Goal: Navigation & Orientation: Find specific page/section

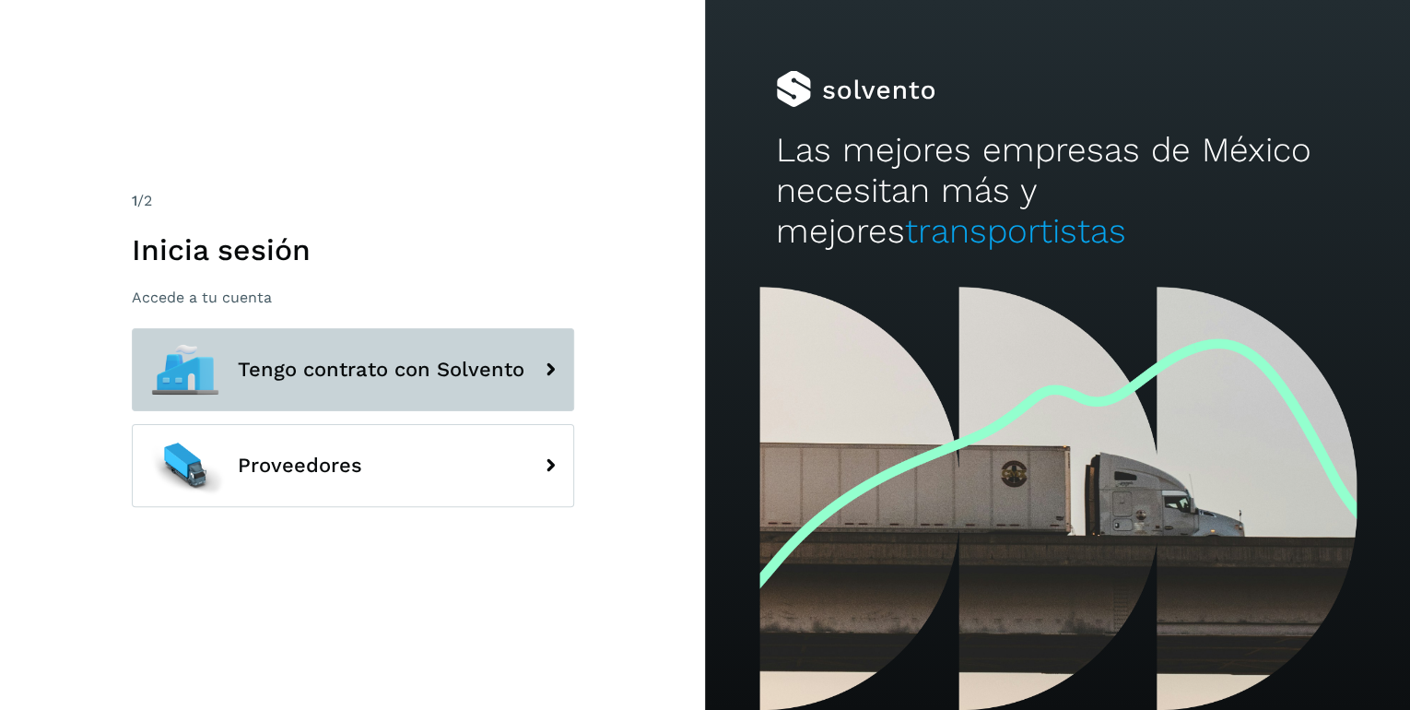
click at [480, 370] on span "Tengo contrato con Solvento" at bounding box center [381, 370] width 287 height 22
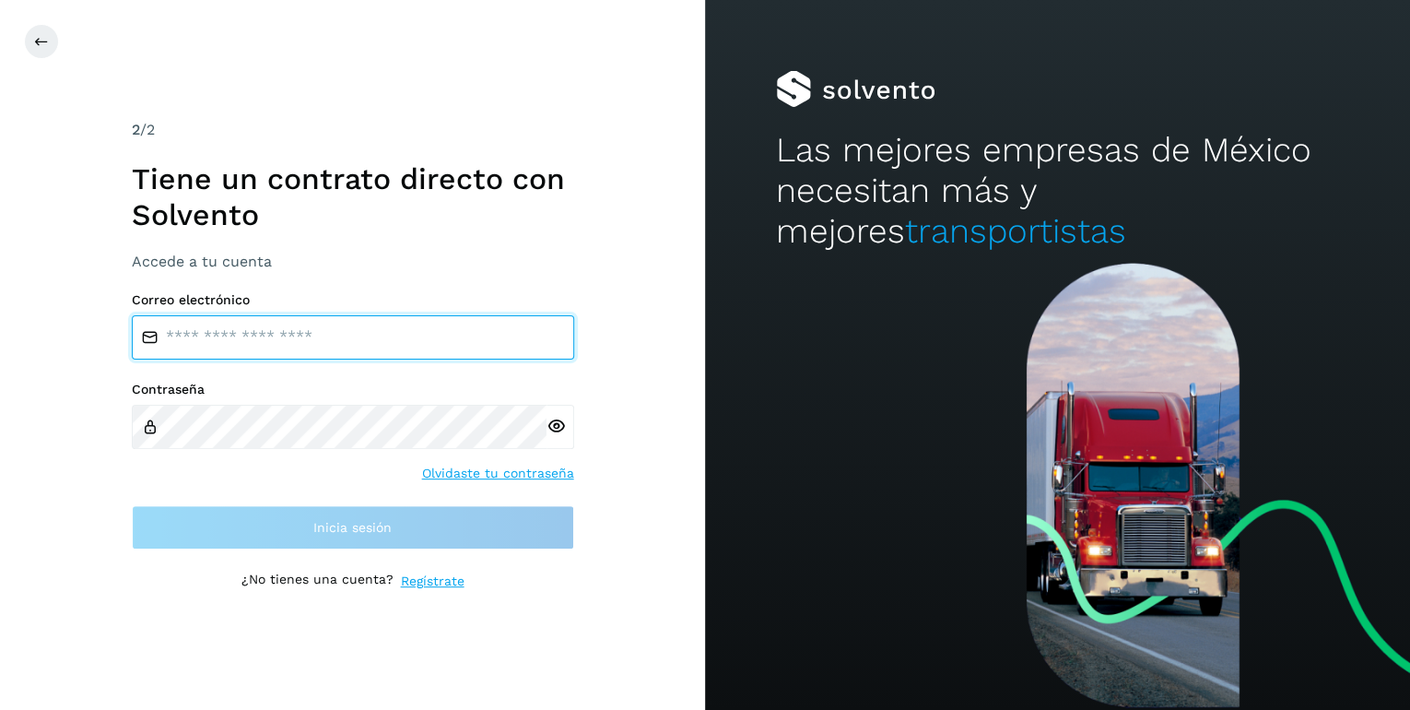
type input "**********"
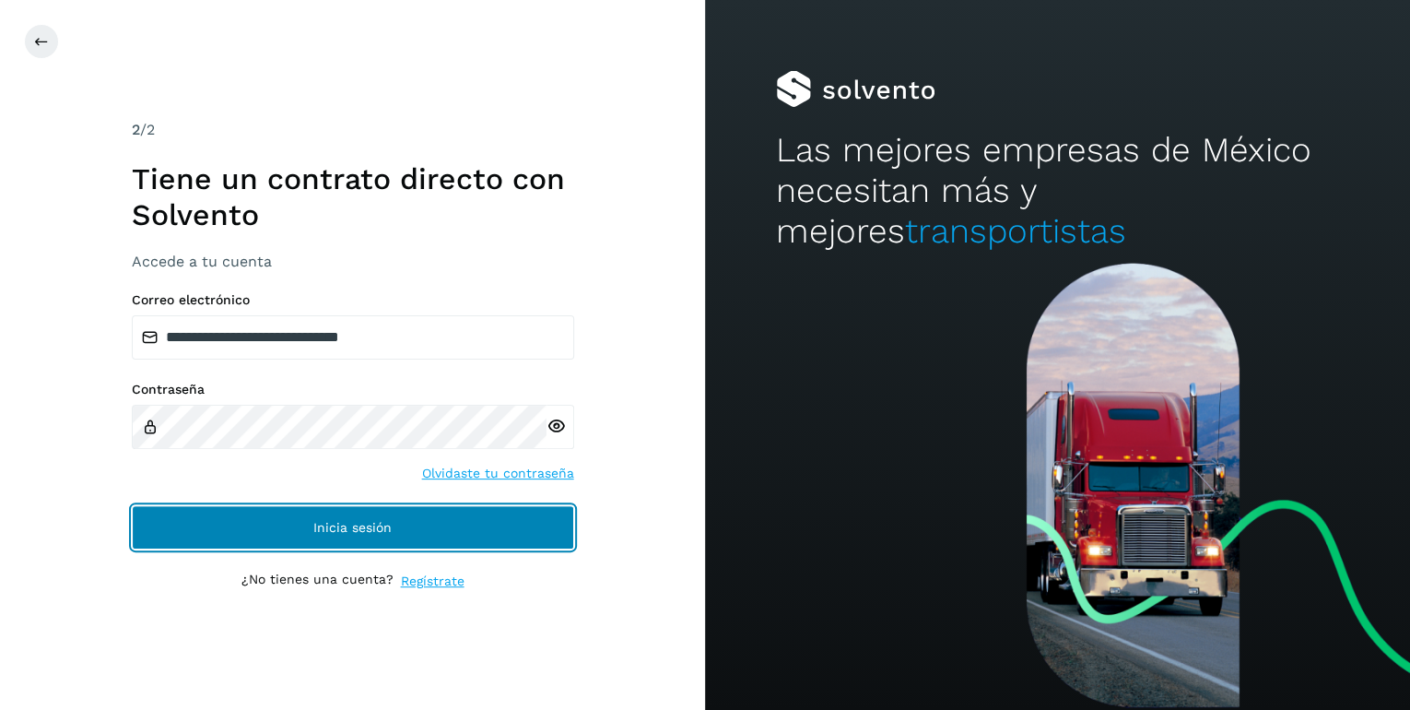
click at [379, 524] on span "Inicia sesión" at bounding box center [352, 527] width 78 height 13
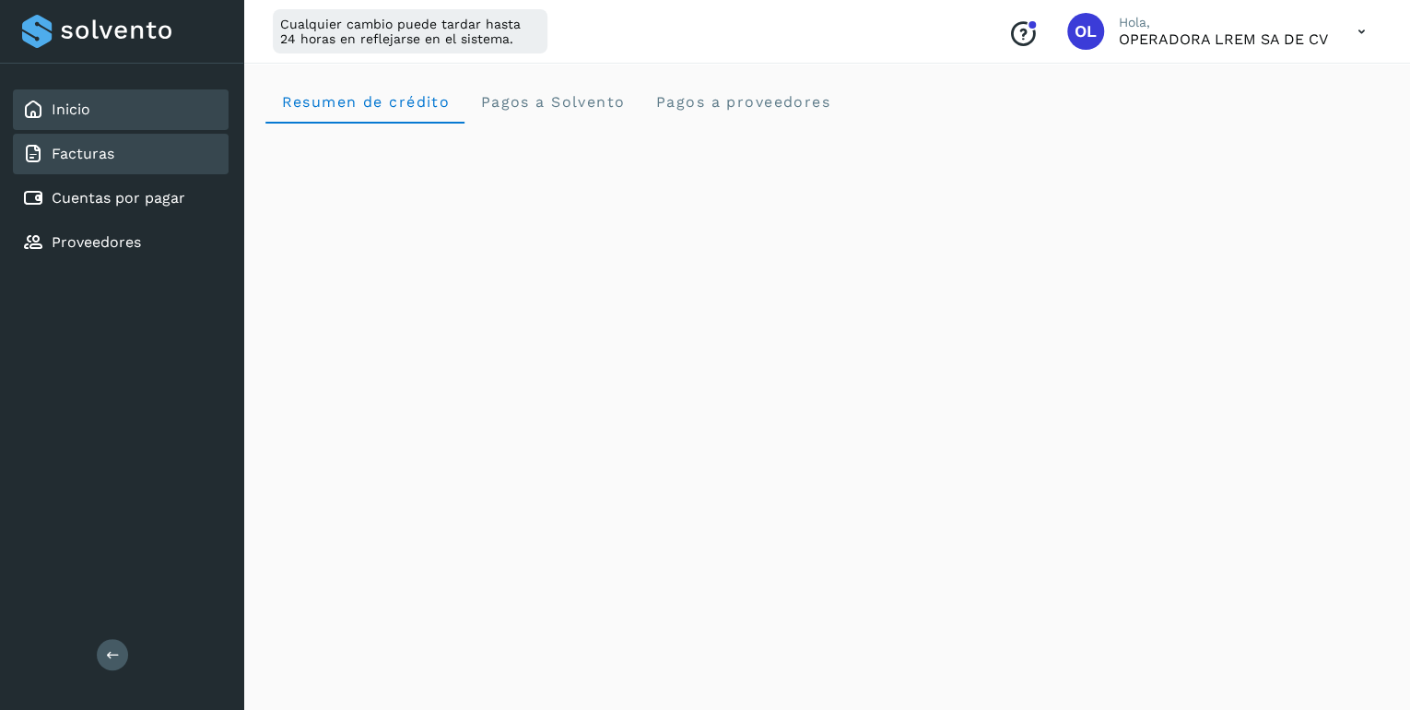
click at [75, 160] on link "Facturas" at bounding box center [83, 154] width 63 height 18
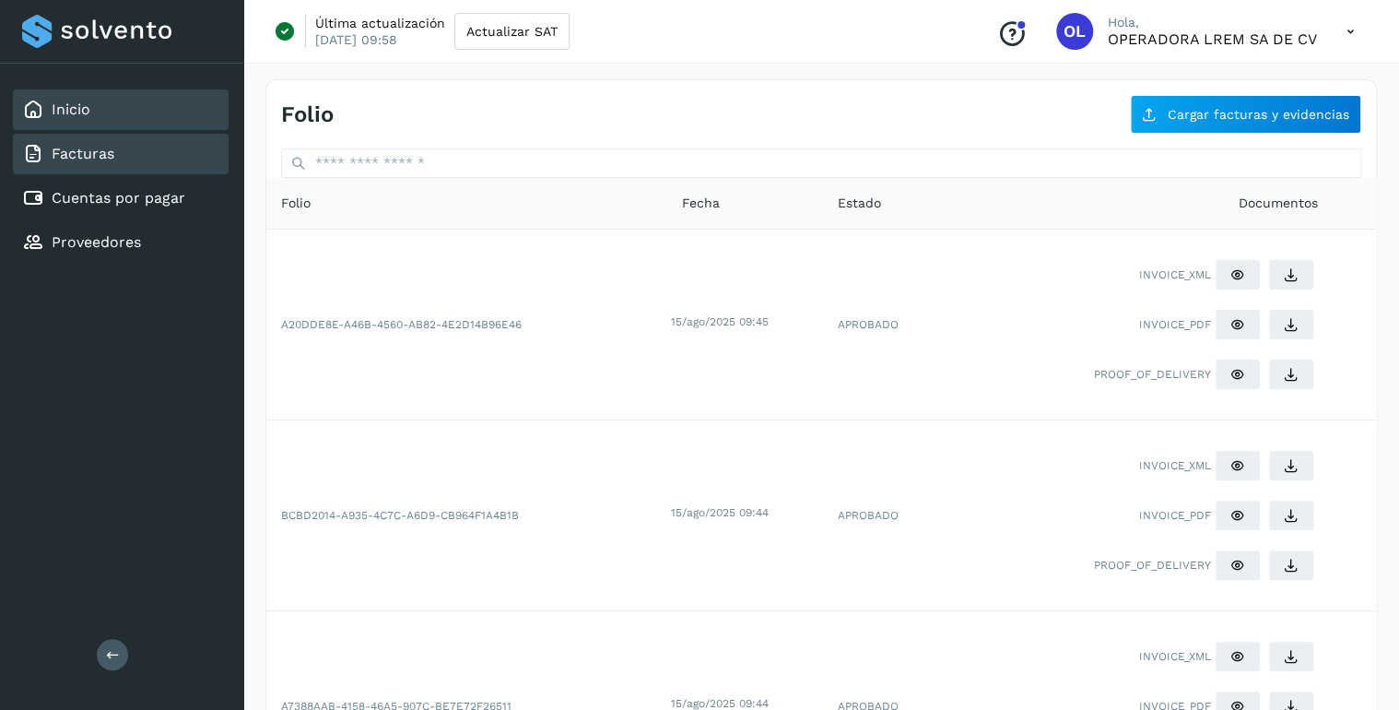
click at [81, 115] on link "Inicio" at bounding box center [71, 109] width 39 height 18
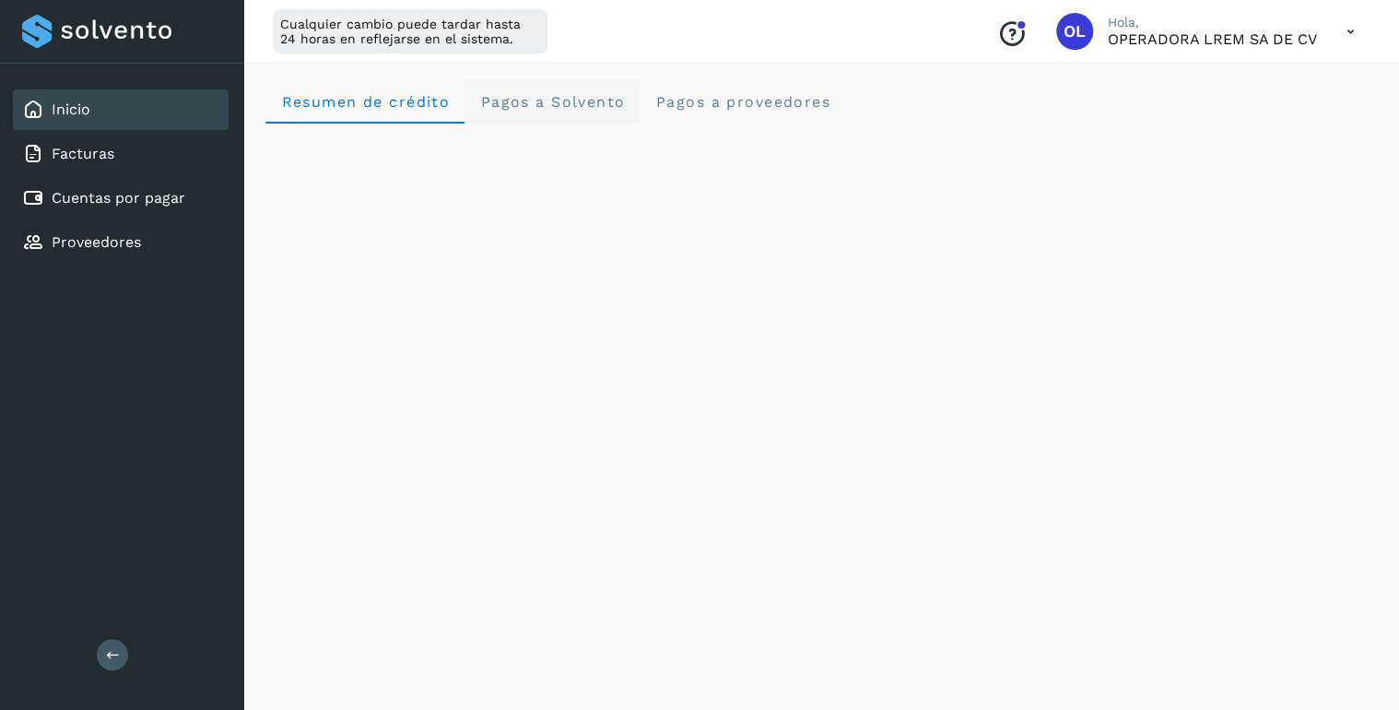
click at [532, 103] on span "Pagos a Solvento" at bounding box center [552, 102] width 146 height 18
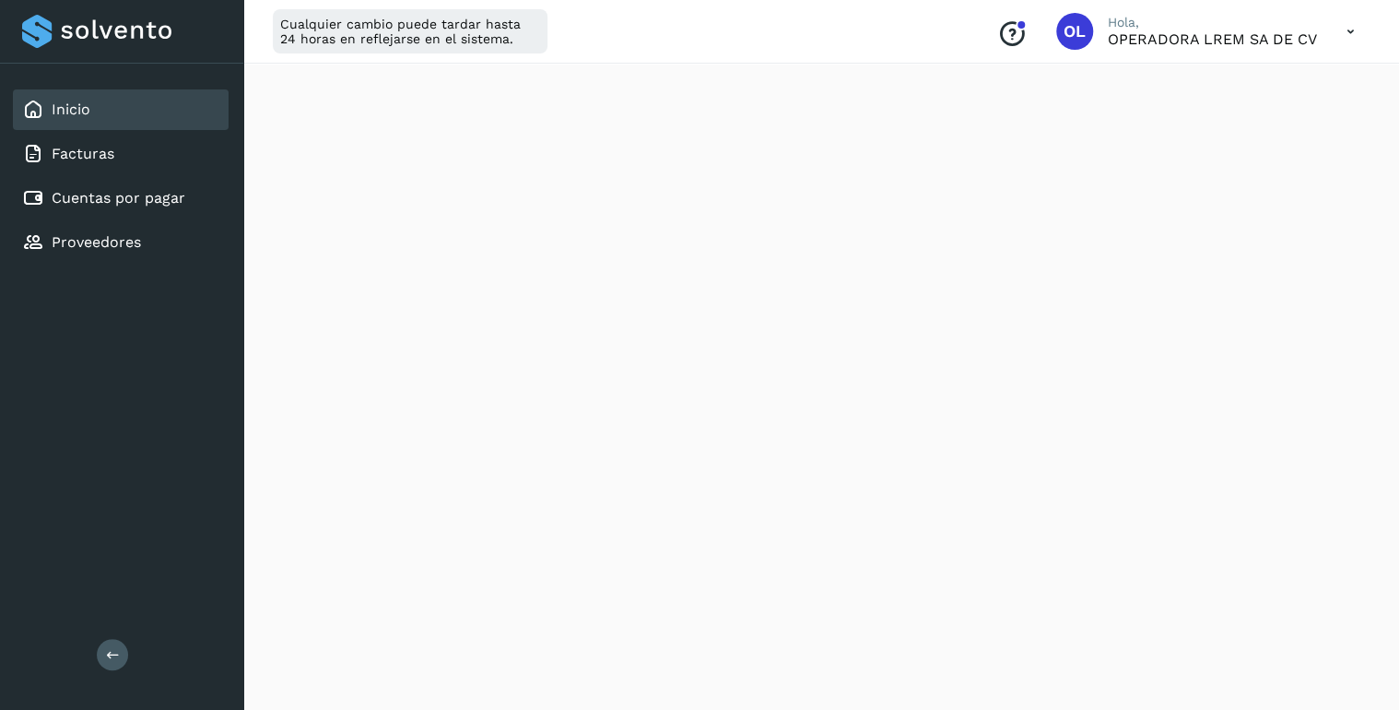
click at [1350, 33] on icon at bounding box center [1351, 32] width 38 height 38
click at [92, 111] on div "Inicio" at bounding box center [121, 109] width 216 height 41
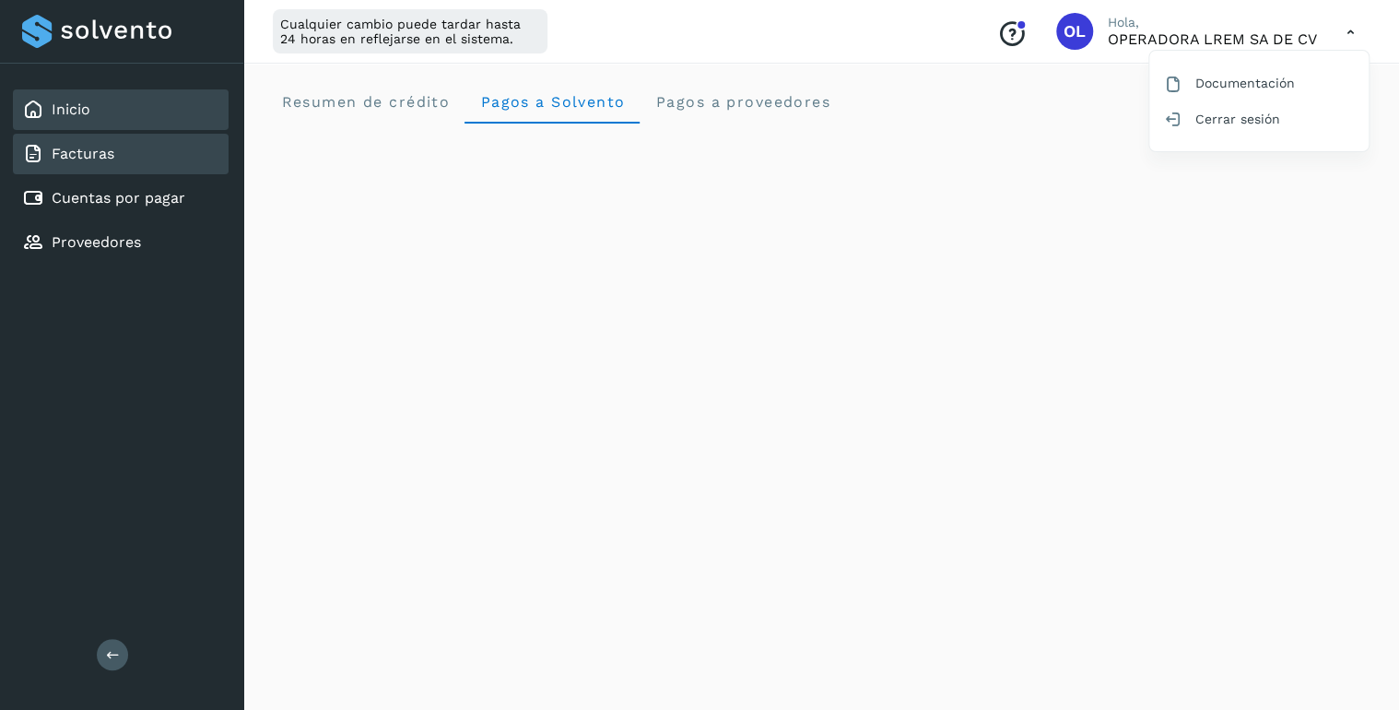
click at [95, 155] on link "Facturas" at bounding box center [83, 154] width 63 height 18
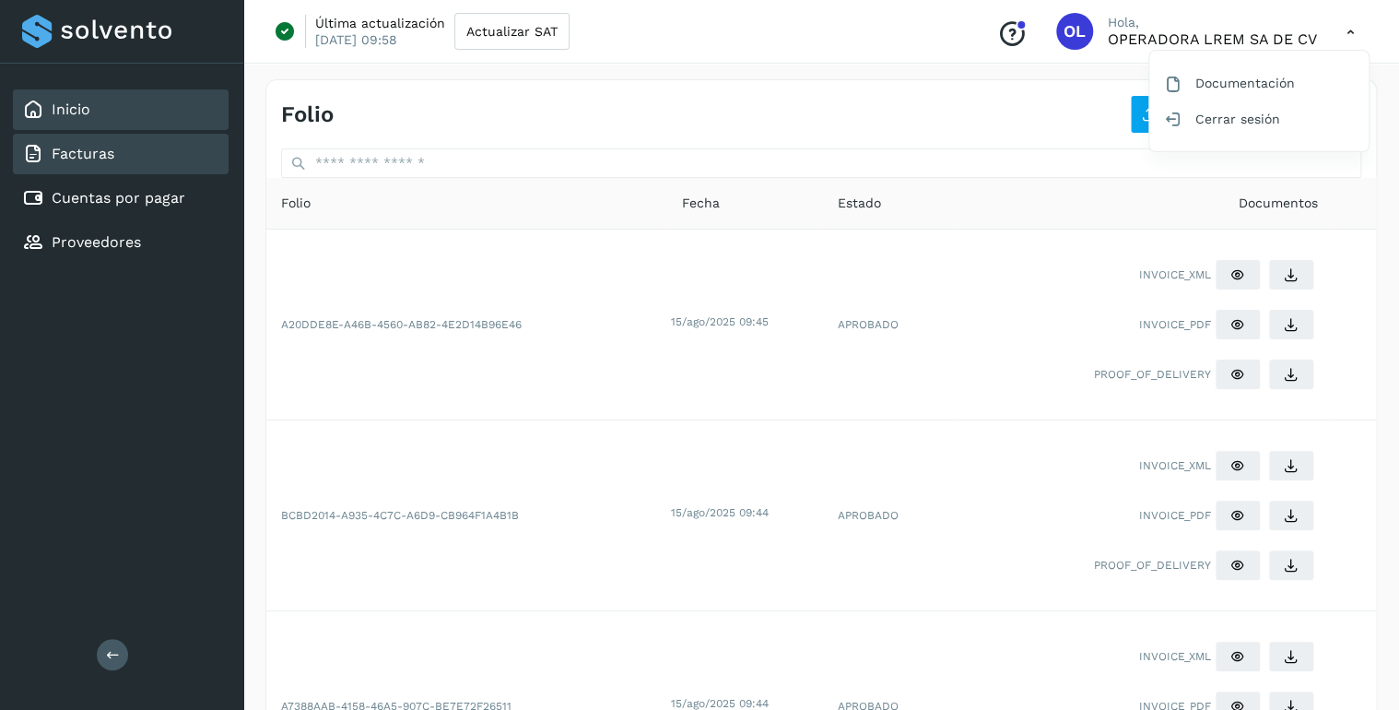
click at [85, 107] on link "Inicio" at bounding box center [71, 109] width 39 height 18
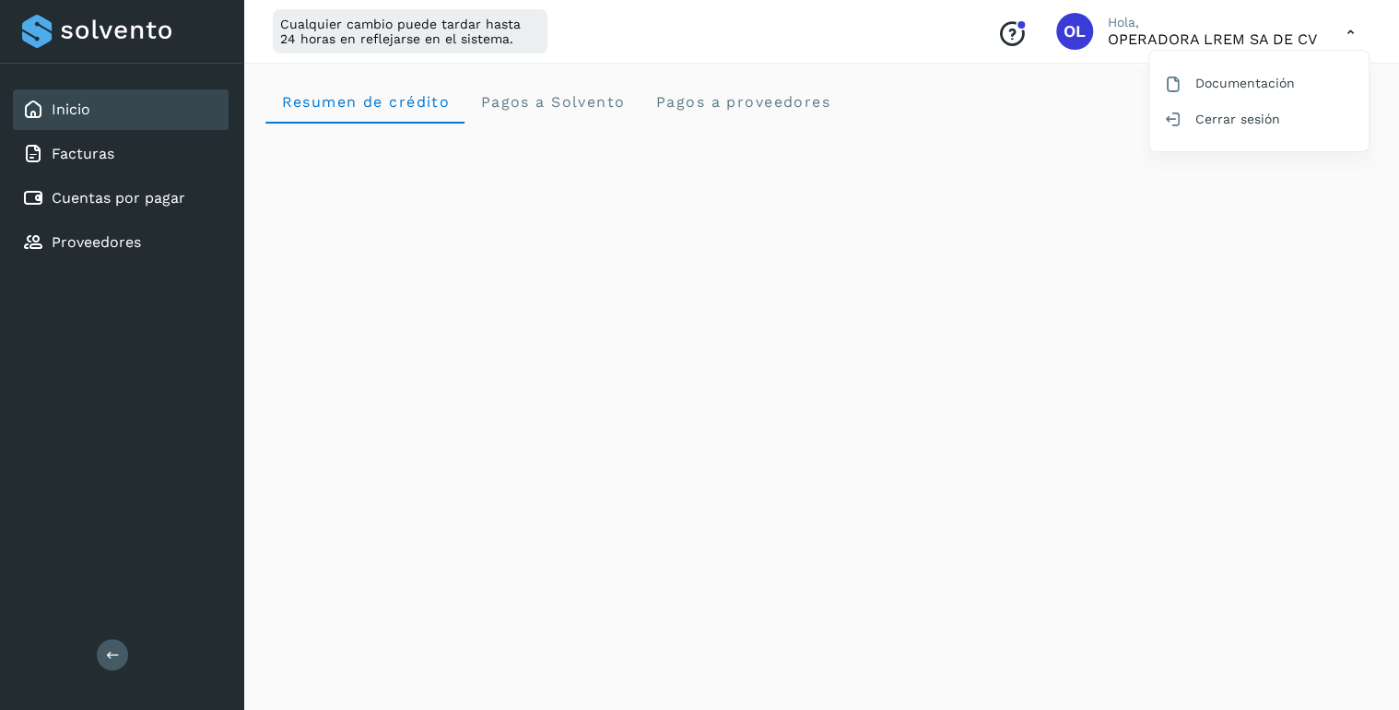
click at [1350, 35] on div at bounding box center [699, 355] width 1399 height 710
click at [1350, 31] on icon at bounding box center [1351, 32] width 38 height 38
click at [1245, 115] on div "Cerrar sesión" at bounding box center [1258, 118] width 219 height 35
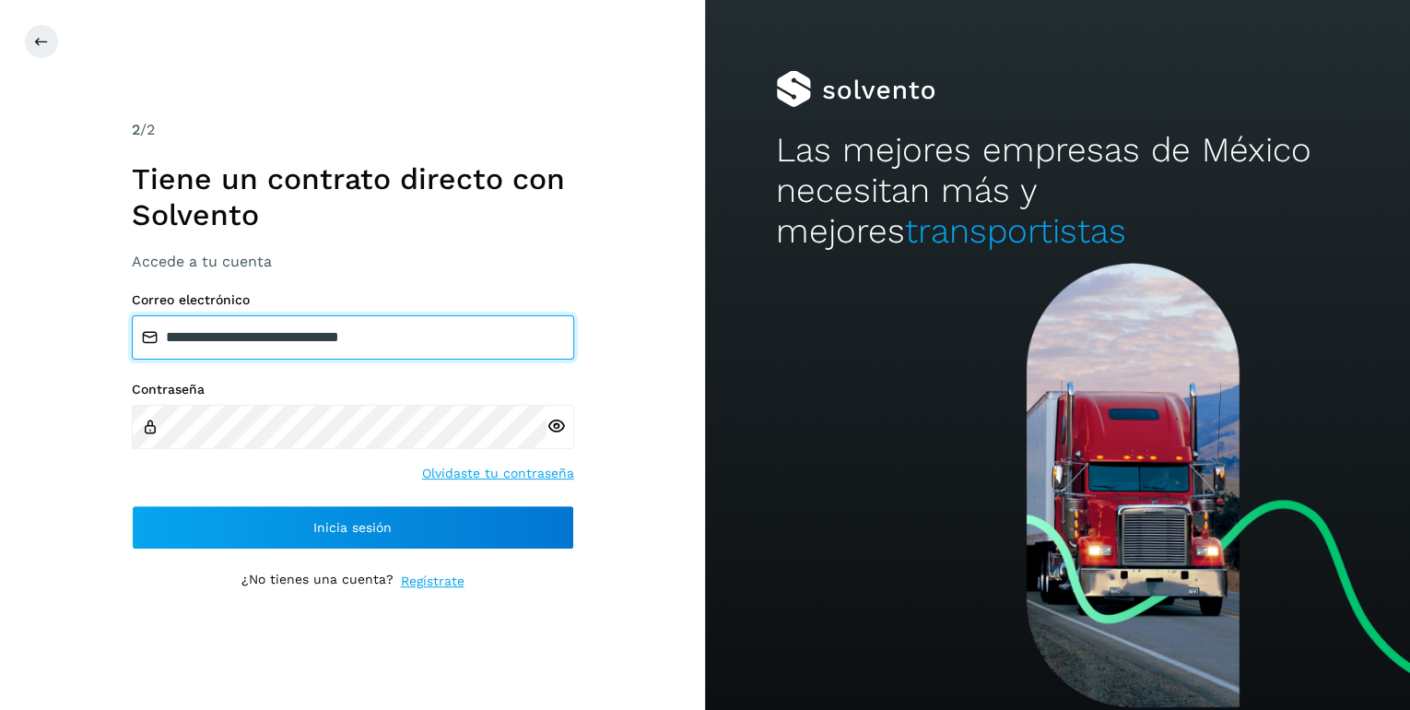
click at [459, 339] on input "**********" at bounding box center [353, 337] width 442 height 44
type input "**********"
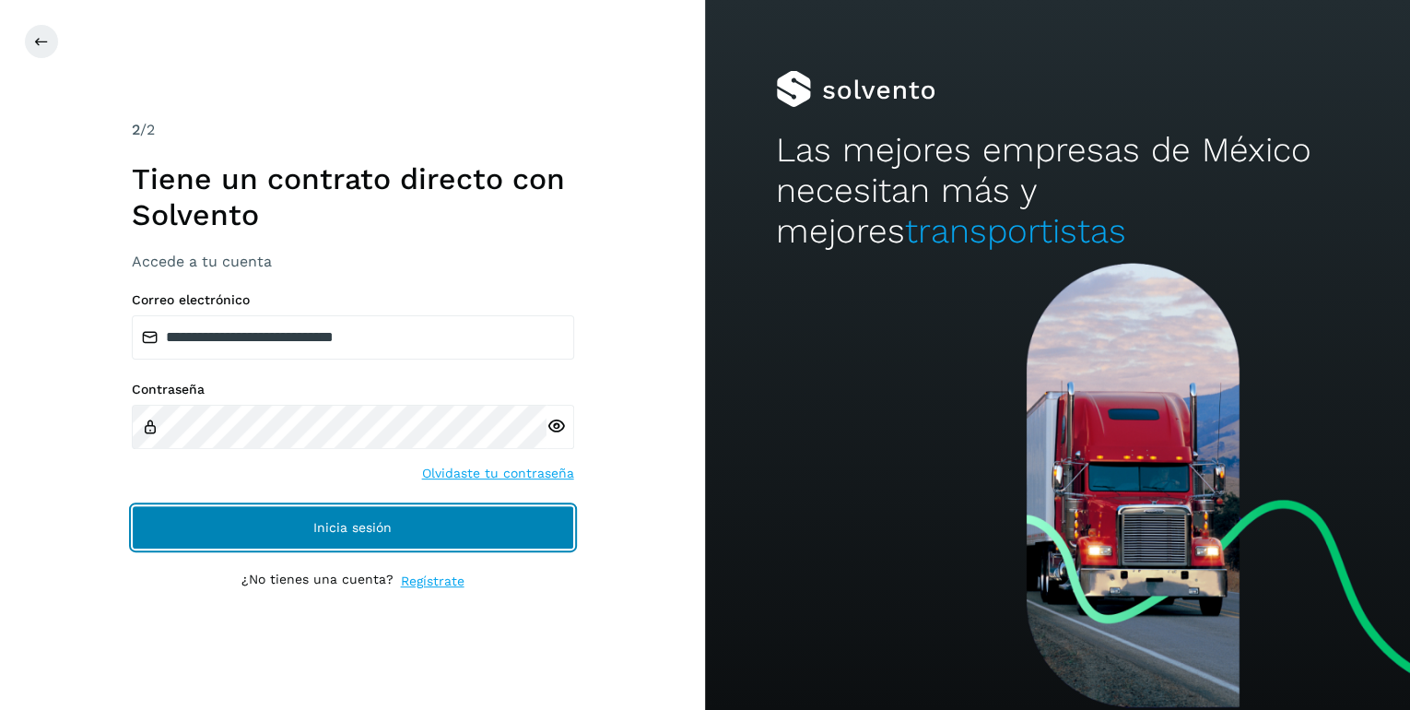
click at [371, 533] on button "Inicia sesión" at bounding box center [353, 527] width 442 height 44
